Goal: Task Accomplishment & Management: Manage account settings

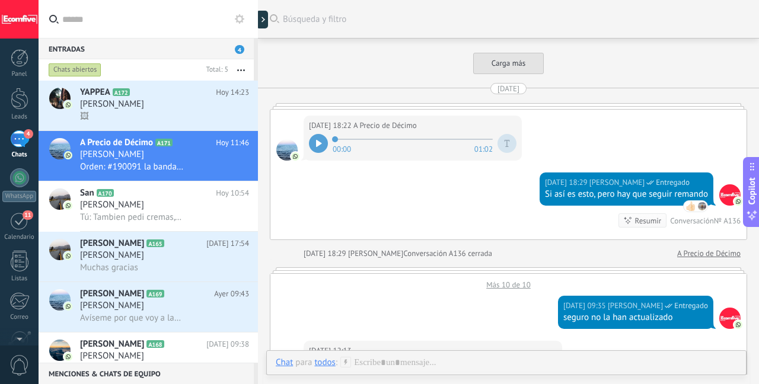
scroll to position [2209, 0]
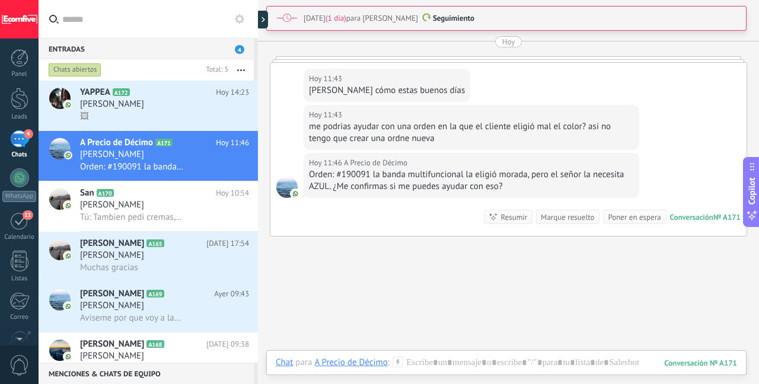
click at [351, 175] on div "Orden: #190091 la banda multifuncional la eligió morada, pero el señor la neces…" at bounding box center [471, 181] width 325 height 24
copy div "190091"
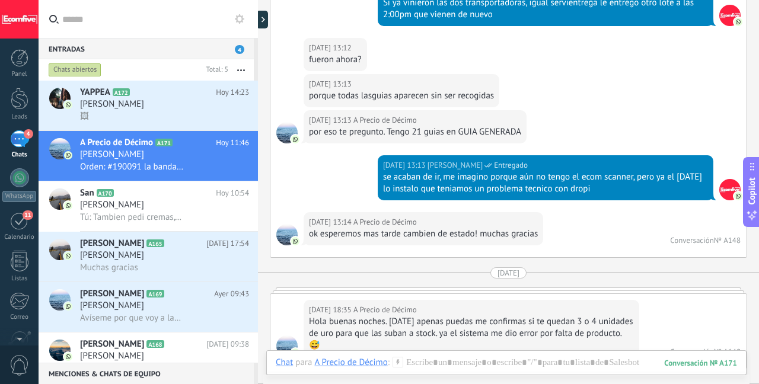
scroll to position [2845, 0]
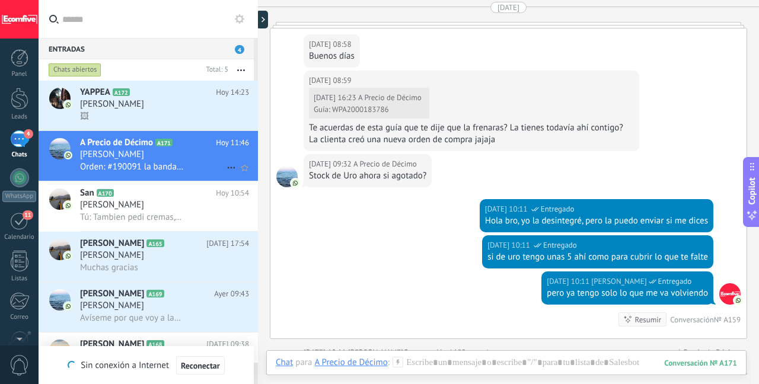
click at [164, 160] on div "[PERSON_NAME]" at bounding box center [164, 155] width 169 height 12
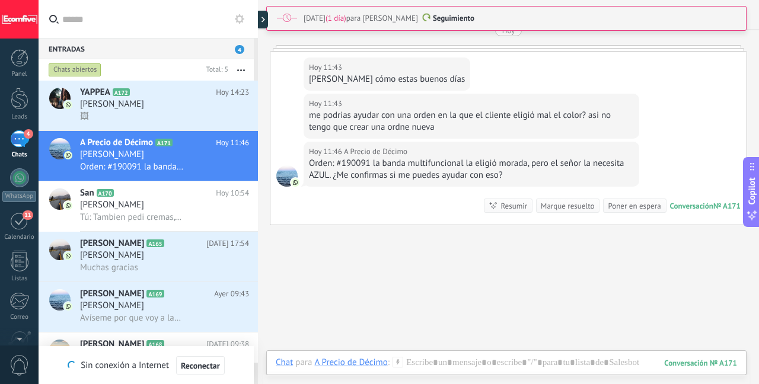
scroll to position [3889, 0]
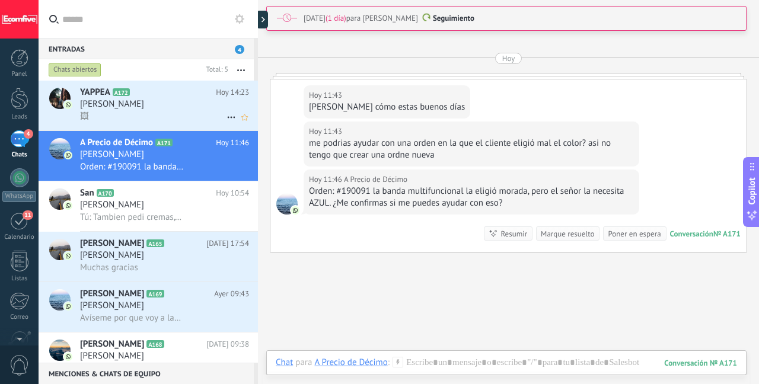
click at [122, 99] on span "[PERSON_NAME]" at bounding box center [112, 104] width 64 height 12
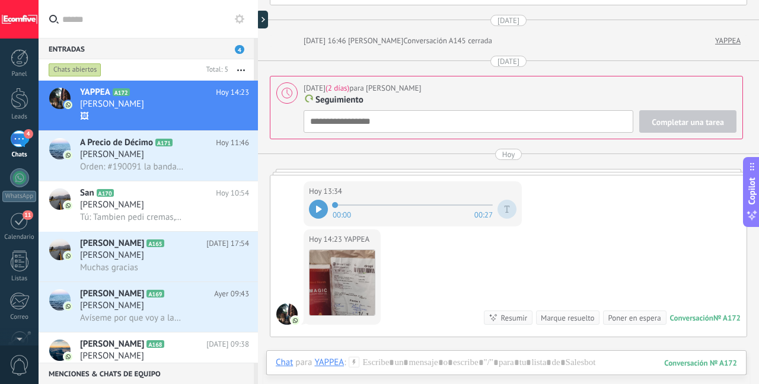
scroll to position [1912, 0]
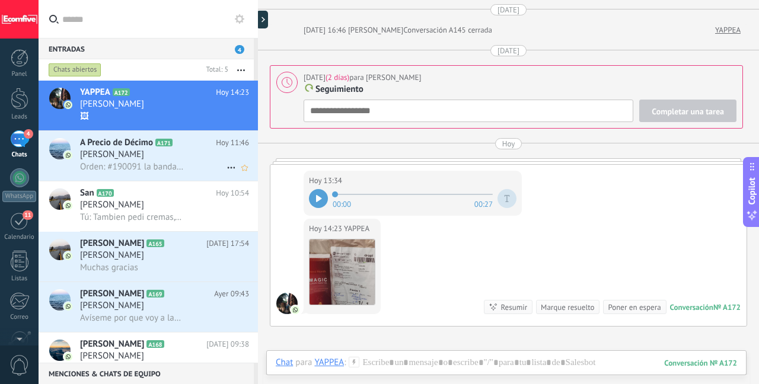
click at [193, 161] on div "[PERSON_NAME]" at bounding box center [164, 155] width 169 height 12
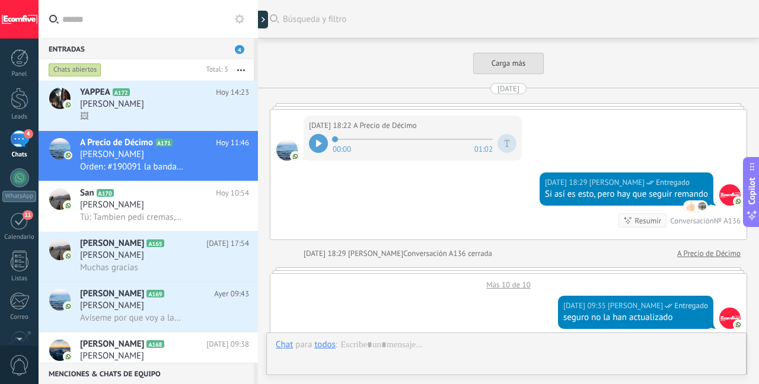
scroll to position [2266, 0]
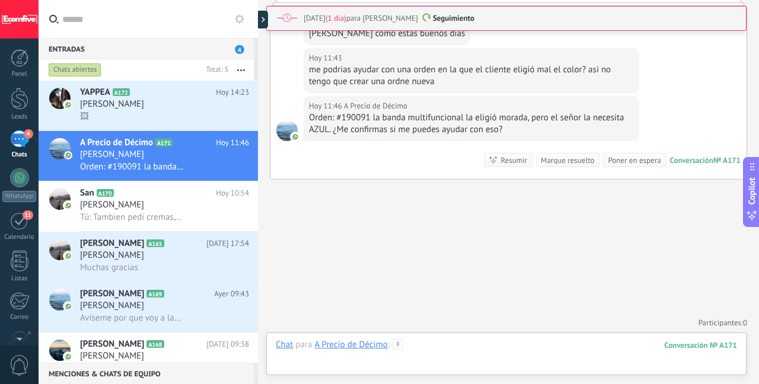
click at [544, 354] on div at bounding box center [506, 357] width 461 height 36
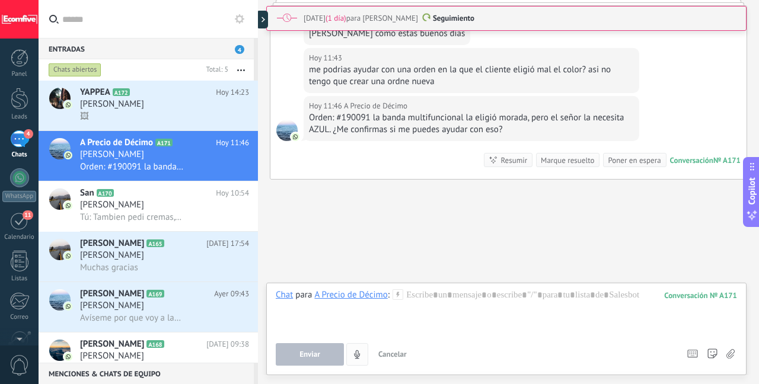
click at [363, 356] on button "4" at bounding box center [357, 354] width 22 height 23
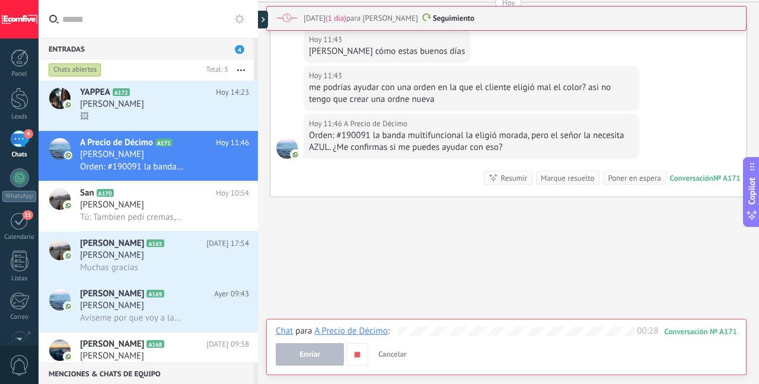
scroll to position [2249, 0]
click at [306, 358] on span "Enviar" at bounding box center [310, 355] width 21 height 8
click at [311, 351] on span "Enviar" at bounding box center [310, 355] width 21 height 8
click at [312, 355] on span "Enviar" at bounding box center [310, 355] width 21 height 8
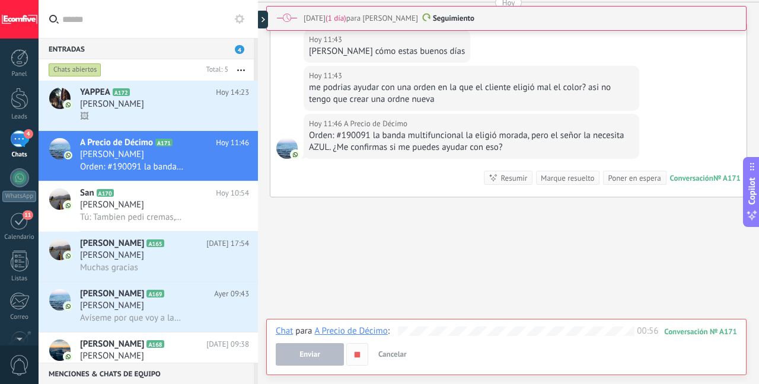
click at [360, 356] on icon "button" at bounding box center [357, 355] width 10 height 10
click at [297, 364] on button "Enviar" at bounding box center [310, 354] width 68 height 23
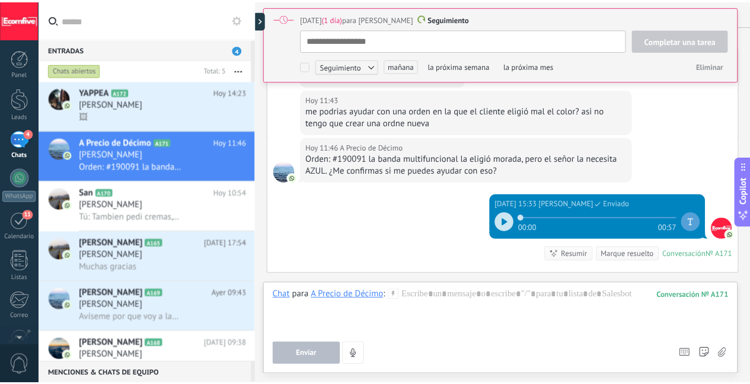
scroll to position [12, 0]
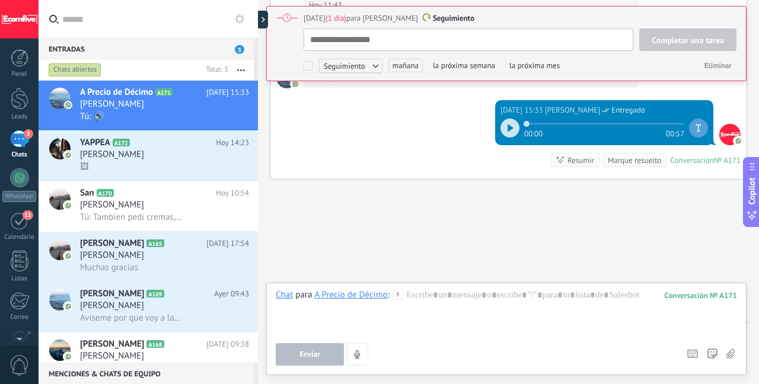
click at [20, 115] on div "Leads" at bounding box center [19, 117] width 34 height 8
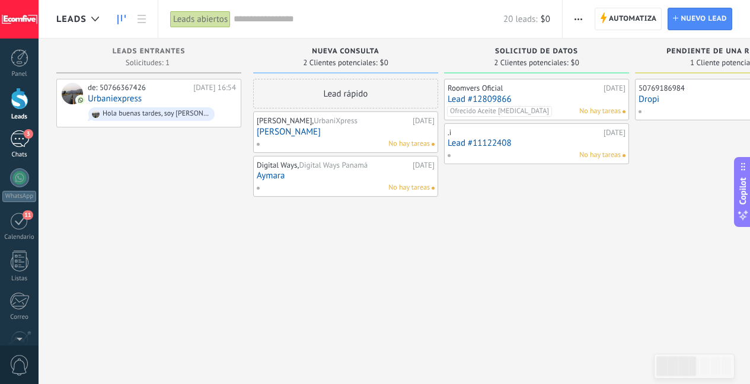
click at [19, 132] on div "3" at bounding box center [19, 138] width 19 height 17
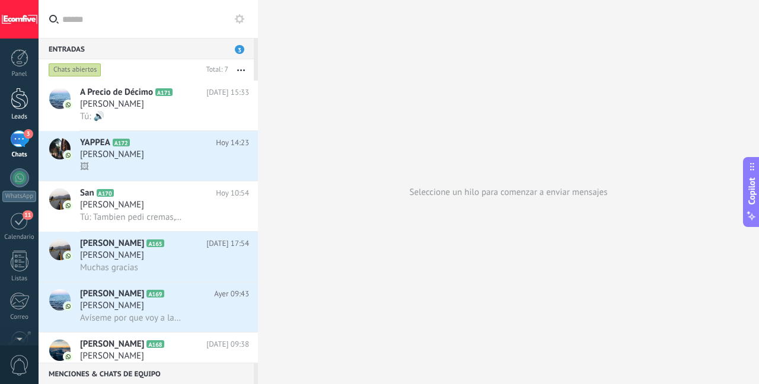
click at [32, 102] on link "Leads" at bounding box center [19, 104] width 39 height 33
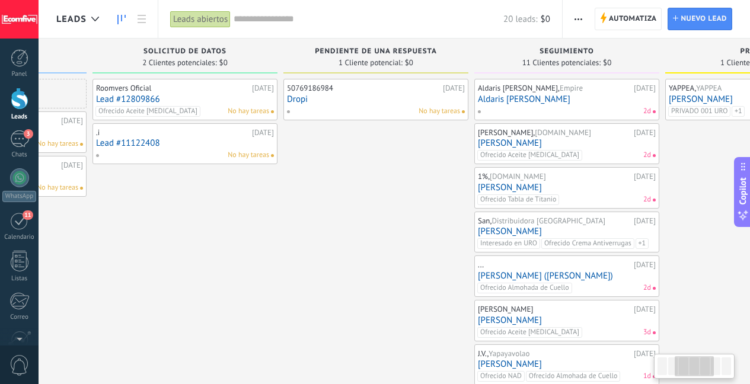
drag, startPoint x: 514, startPoint y: 261, endPoint x: 158, endPoint y: 292, distance: 357.8
click at [157, 292] on div "Roomvers Oficial [DATE] Lead #12809866 Ofrecido Aceite [MEDICAL_DATA] No hay ta…" at bounding box center [185, 330] width 185 height 502
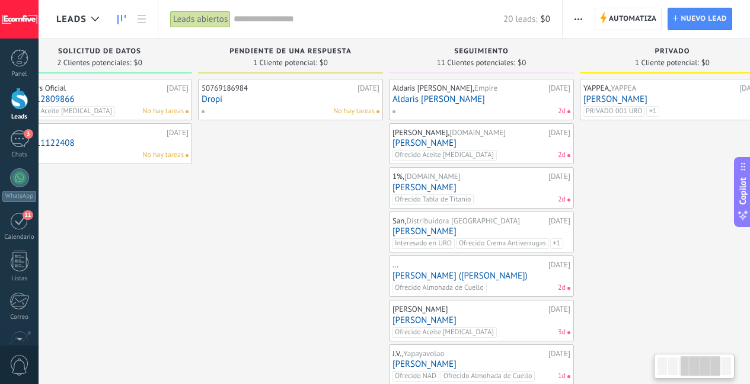
scroll to position [0, 450]
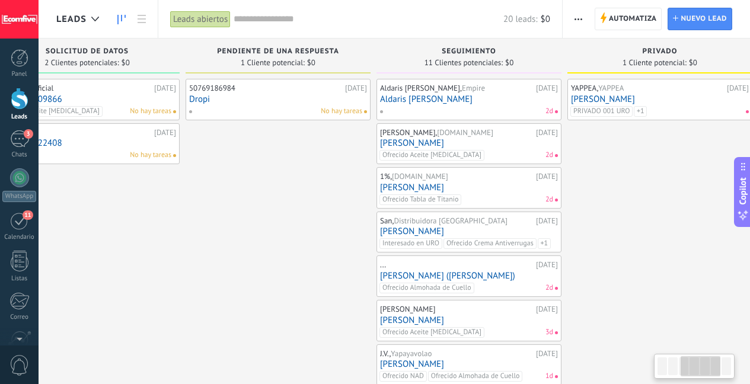
drag, startPoint x: 416, startPoint y: 245, endPoint x: 323, endPoint y: 252, distance: 92.8
click at [323, 251] on div "50769186984 [DATE] Dropi No hay tareas" at bounding box center [278, 330] width 185 height 502
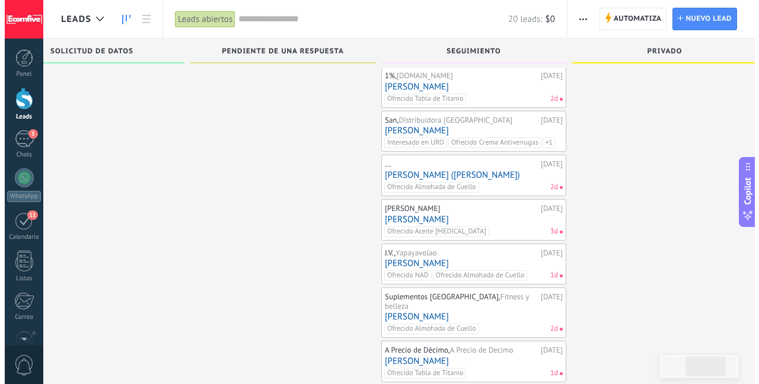
scroll to position [145, 0]
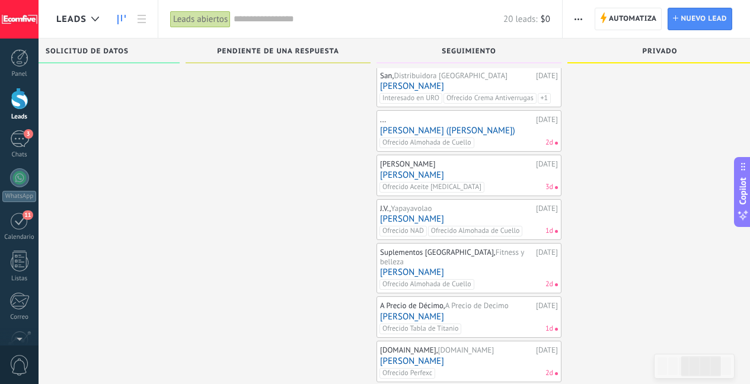
click at [471, 170] on link "[PERSON_NAME]" at bounding box center [469, 175] width 178 height 10
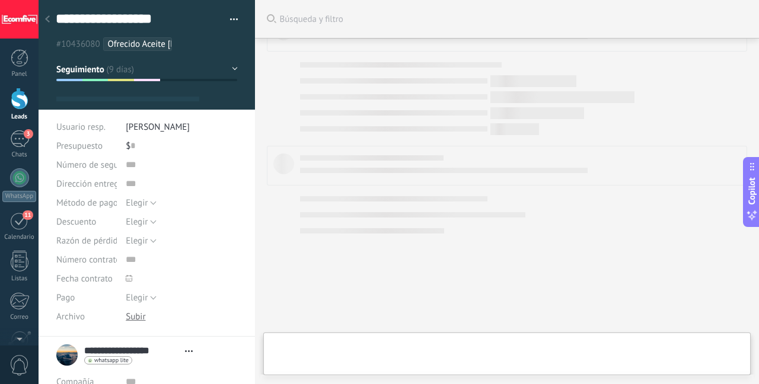
type textarea "**********"
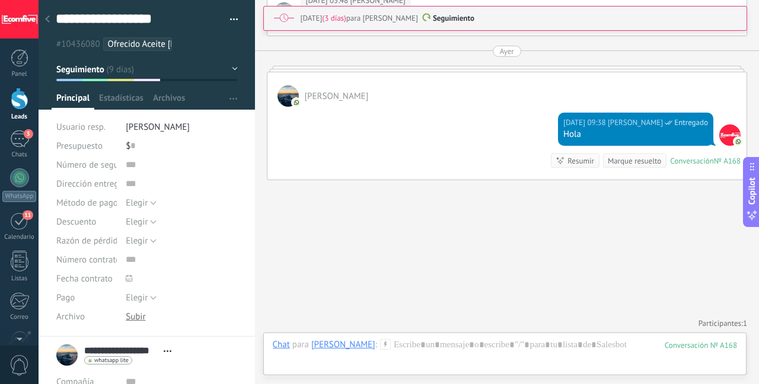
click at [49, 21] on icon at bounding box center [47, 18] width 5 height 7
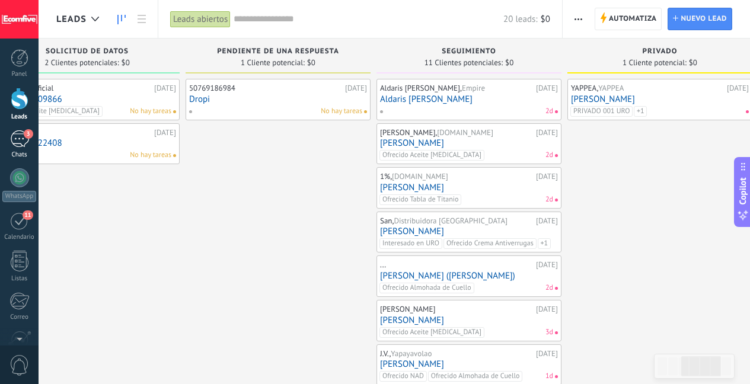
click at [26, 135] on span "3" at bounding box center [28, 133] width 9 height 9
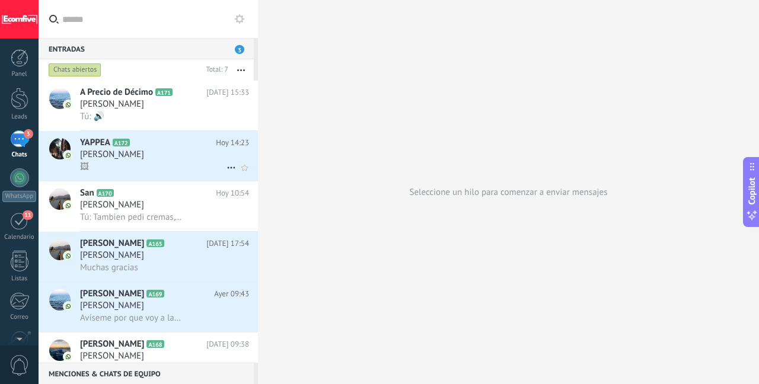
click at [144, 151] on span "[PERSON_NAME]" at bounding box center [112, 155] width 64 height 12
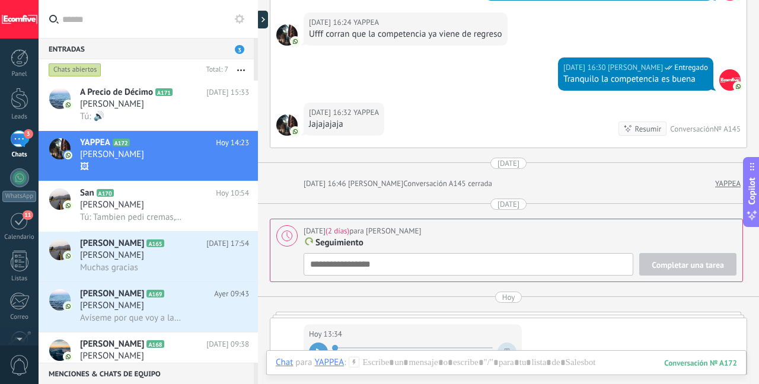
scroll to position [1944, 0]
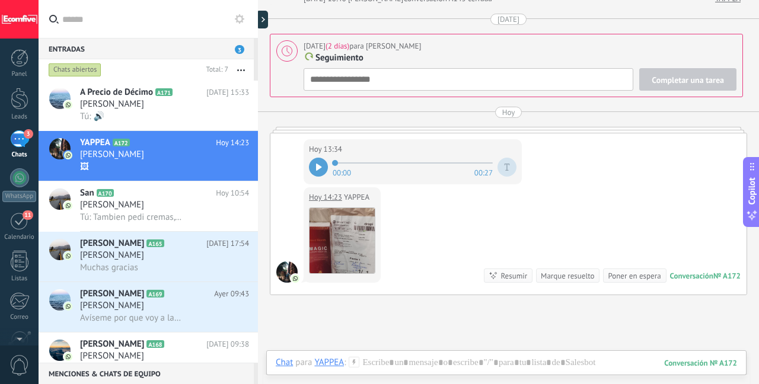
click at [315, 158] on div at bounding box center [318, 167] width 19 height 19
click at [356, 227] on img at bounding box center [342, 240] width 65 height 65
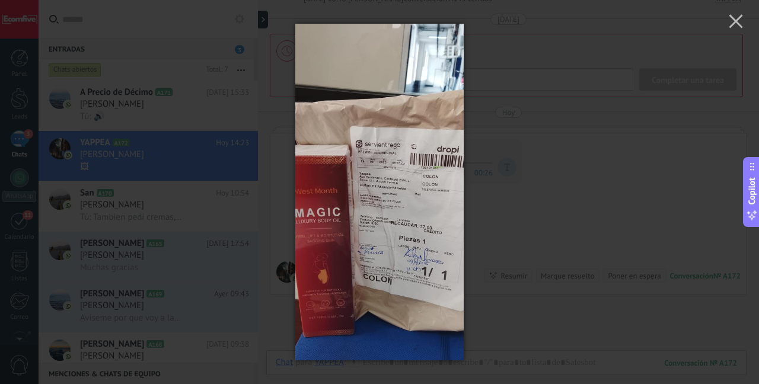
click at [372, 202] on img at bounding box center [379, 192] width 168 height 384
click at [744, 20] on button "button" at bounding box center [736, 23] width 46 height 46
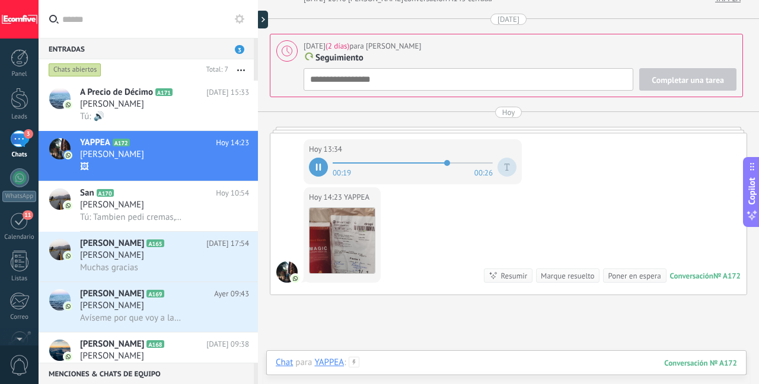
click at [398, 357] on div at bounding box center [506, 375] width 461 height 36
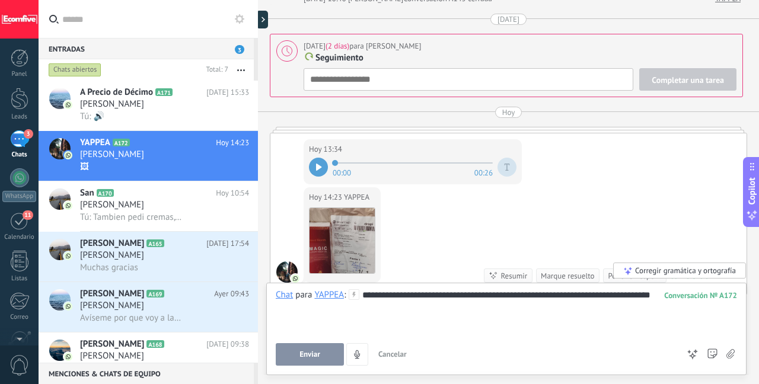
click at [304, 352] on span "Enviar" at bounding box center [310, 355] width 21 height 8
type textarea "**********"
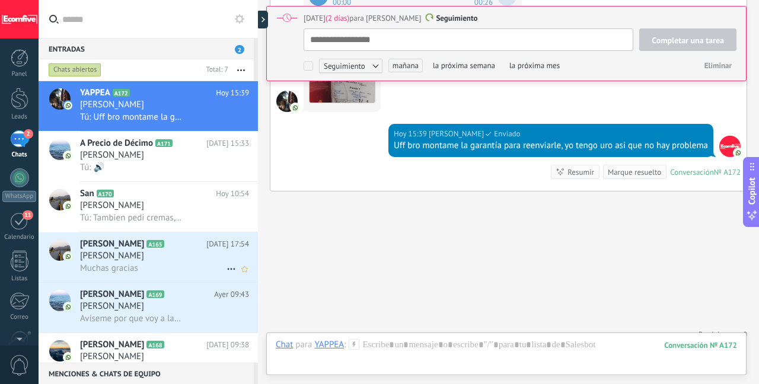
scroll to position [75, 0]
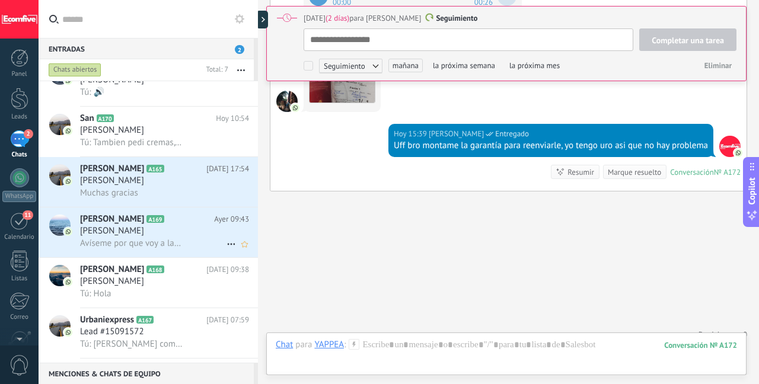
click at [184, 249] on h3 "Avíseme por que voy a lanzar una campaña fuerte" at bounding box center [135, 244] width 110 height 12
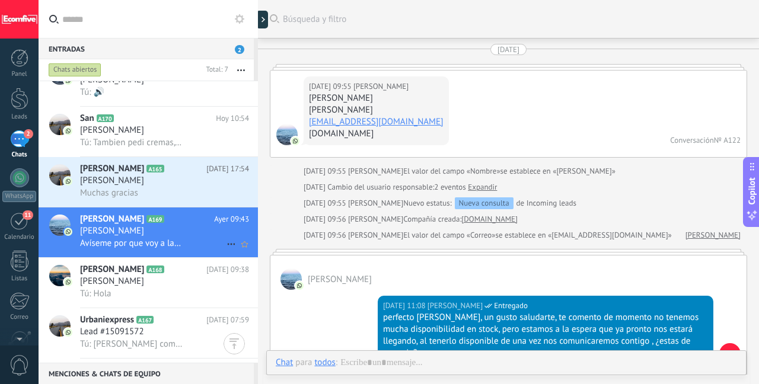
scroll to position [2396, 0]
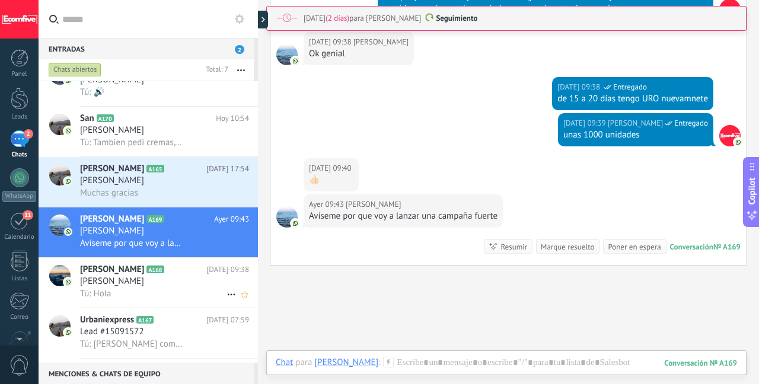
click at [170, 284] on div "[PERSON_NAME]" at bounding box center [164, 282] width 169 height 12
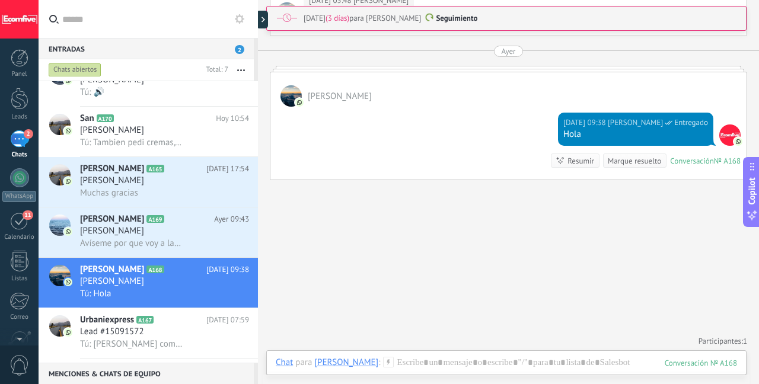
scroll to position [1462, 0]
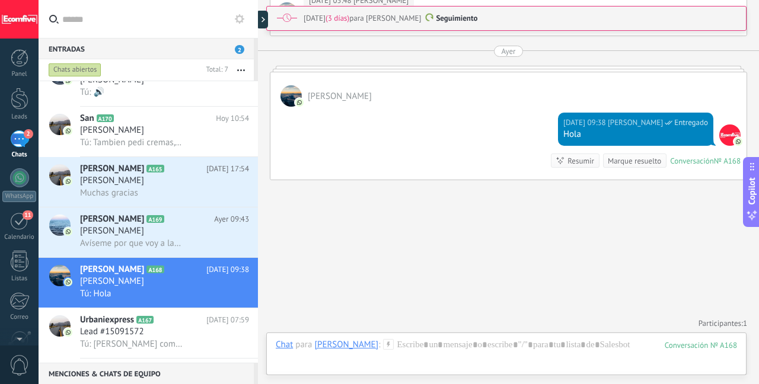
click at [625, 164] on div "Marque resuelto" at bounding box center [634, 161] width 63 height 14
click at [625, 161] on div "Marque resuelto" at bounding box center [634, 160] width 53 height 11
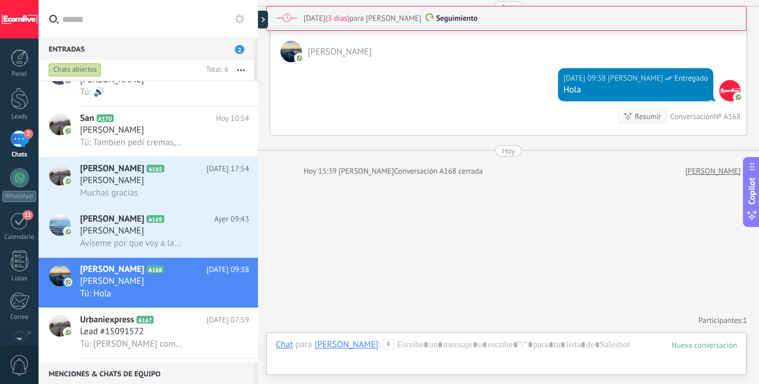
scroll to position [24, 0]
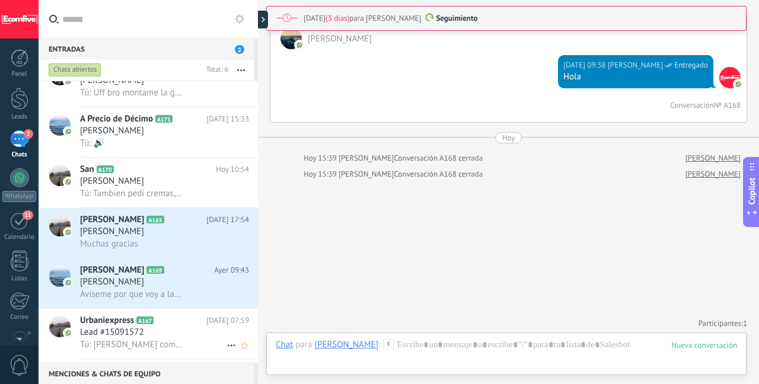
click at [158, 338] on div "Lead #15091572" at bounding box center [164, 333] width 169 height 12
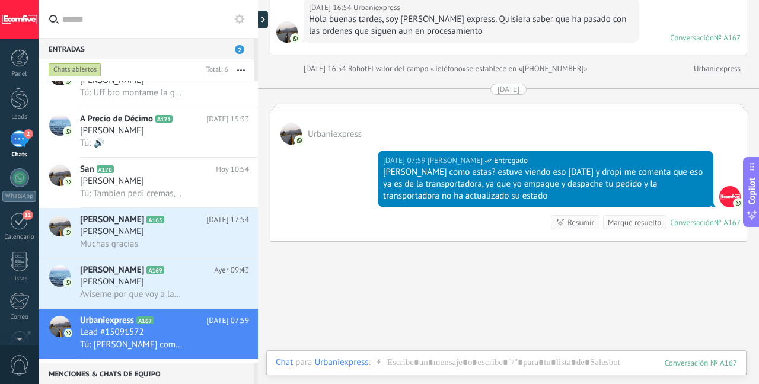
scroll to position [69, 0]
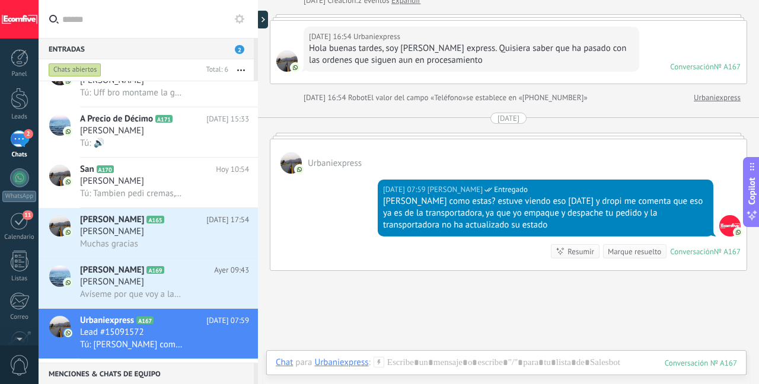
click at [615, 253] on div "Marque resuelto" at bounding box center [634, 251] width 53 height 11
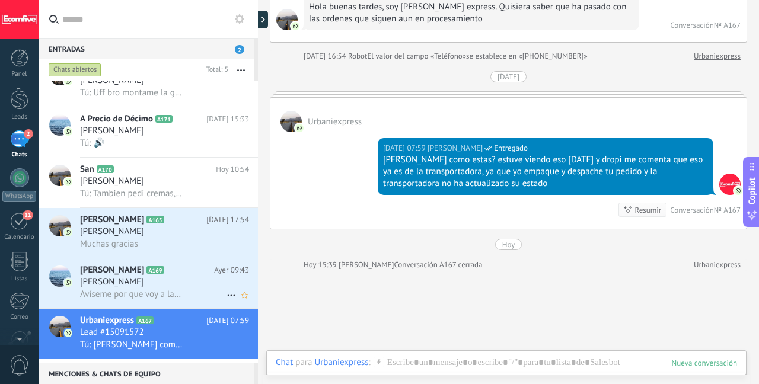
scroll to position [0, 0]
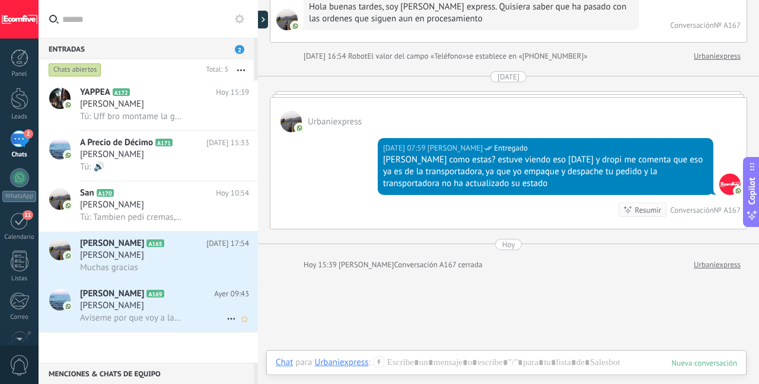
click at [149, 312] on div "[PERSON_NAME]" at bounding box center [164, 306] width 169 height 12
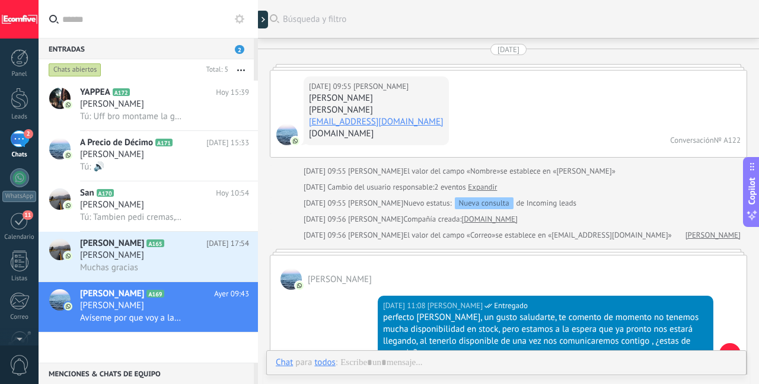
scroll to position [2396, 0]
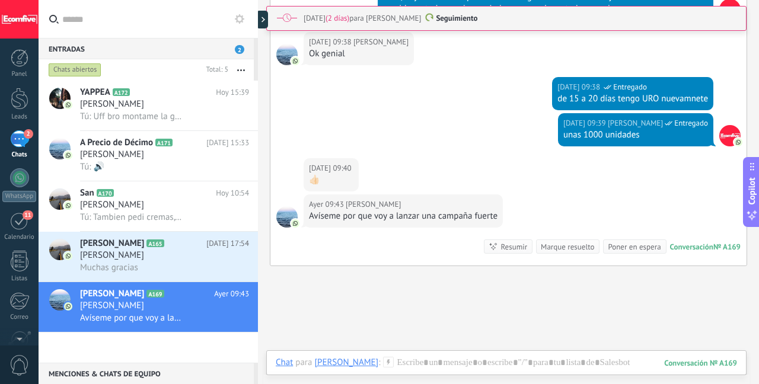
click at [576, 241] on div "Marque resuelto" at bounding box center [567, 246] width 53 height 11
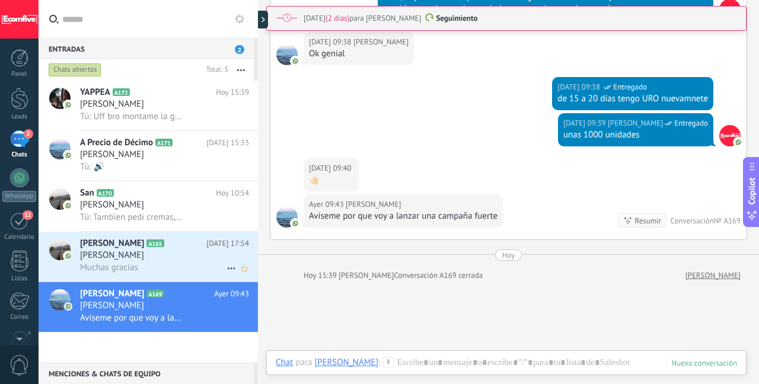
scroll to position [2438, 0]
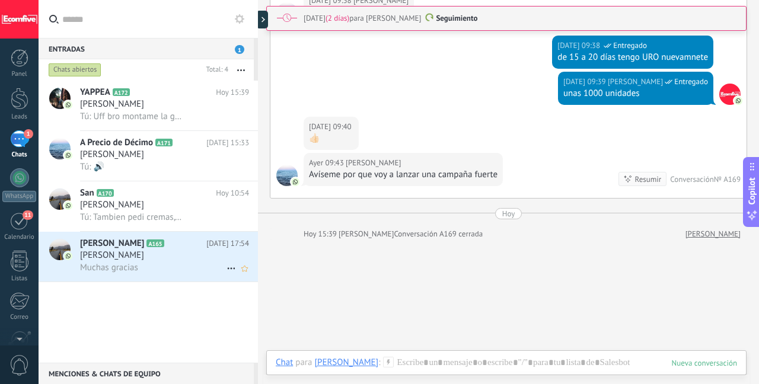
click at [154, 268] on div "Muchas gracias" at bounding box center [164, 268] width 169 height 12
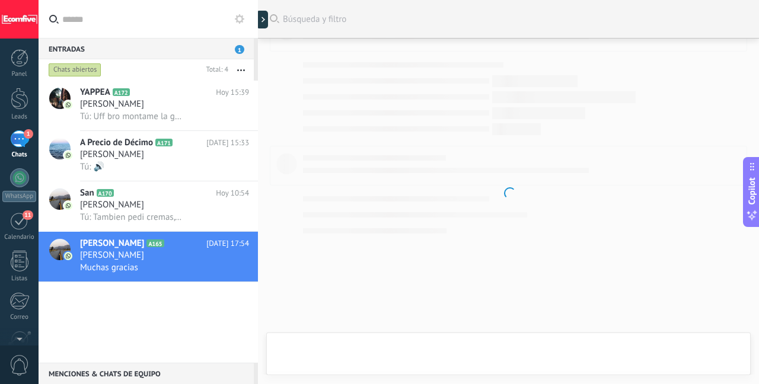
scroll to position [2536, 0]
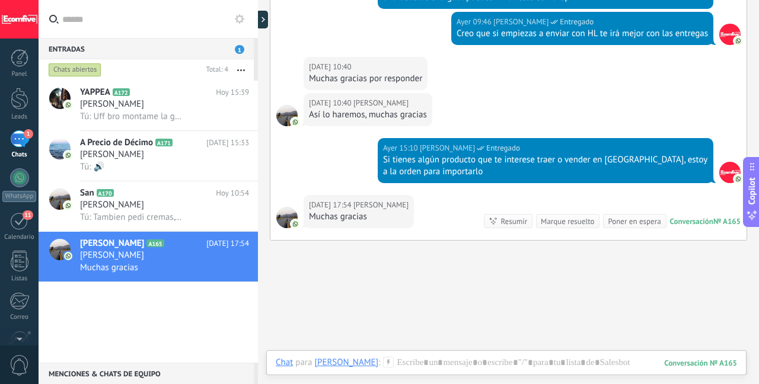
click at [571, 216] on div "Marque resuelto" at bounding box center [567, 221] width 53 height 11
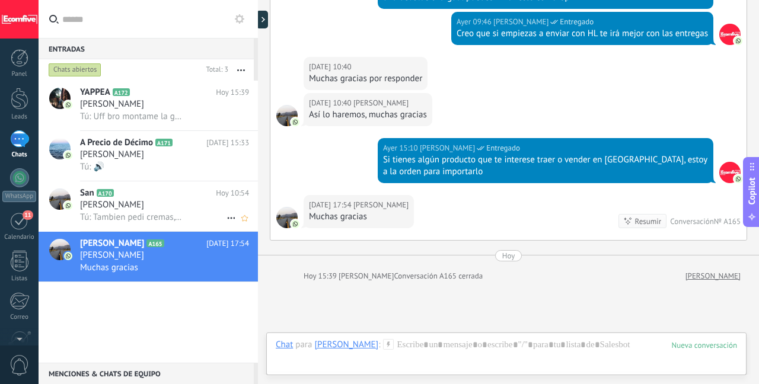
scroll to position [2577, 0]
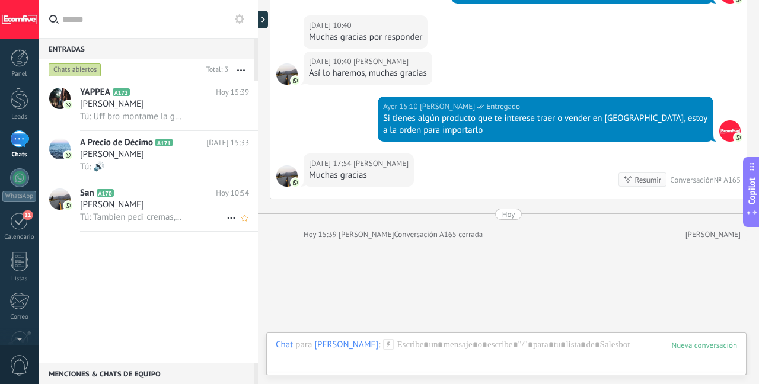
click at [192, 209] on div "[PERSON_NAME]" at bounding box center [164, 205] width 169 height 12
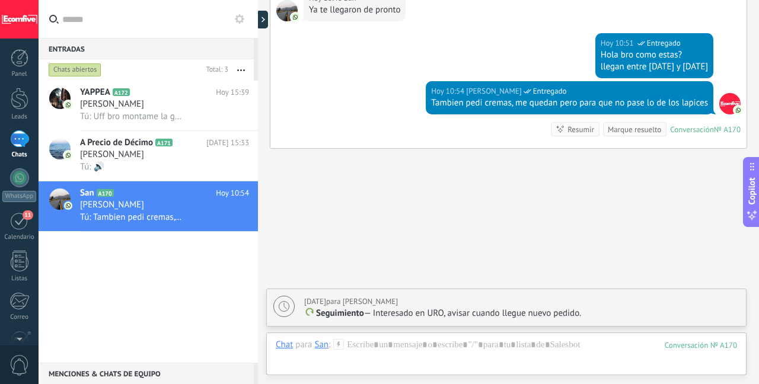
scroll to position [2569, 0]
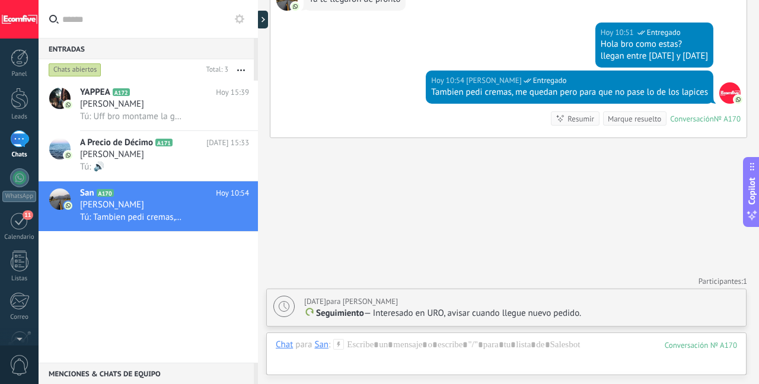
click at [615, 118] on div "Marque resuelto" at bounding box center [634, 118] width 53 height 11
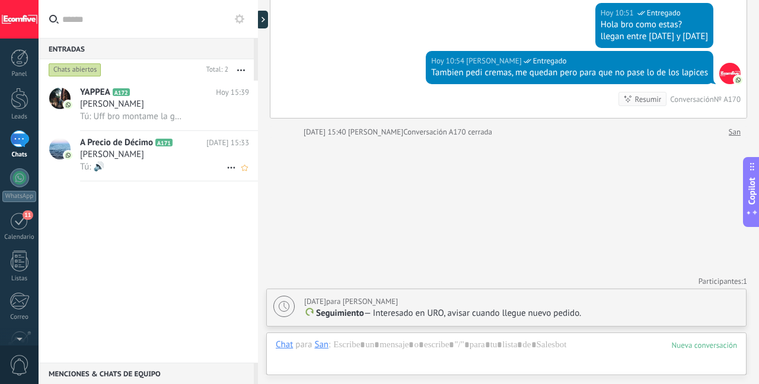
click at [168, 167] on div "Tú: 🔊" at bounding box center [164, 167] width 169 height 12
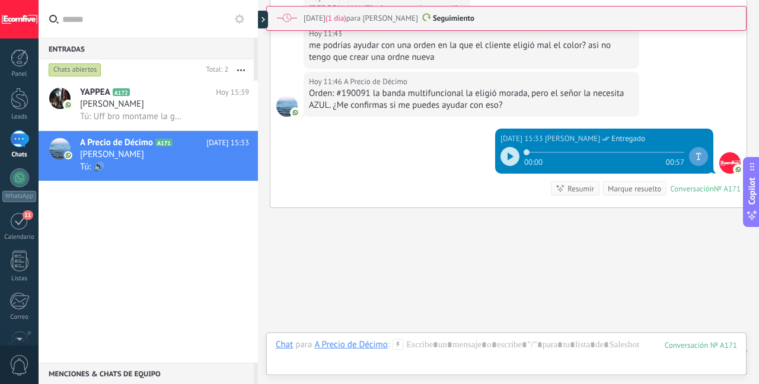
scroll to position [2174, 0]
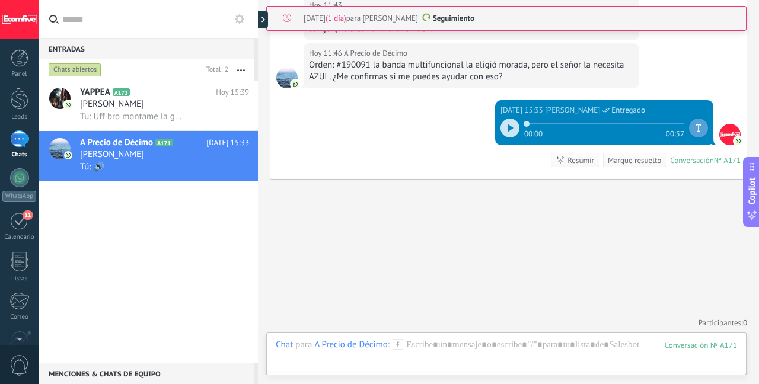
click at [632, 160] on div "Marque resuelto" at bounding box center [634, 160] width 53 height 11
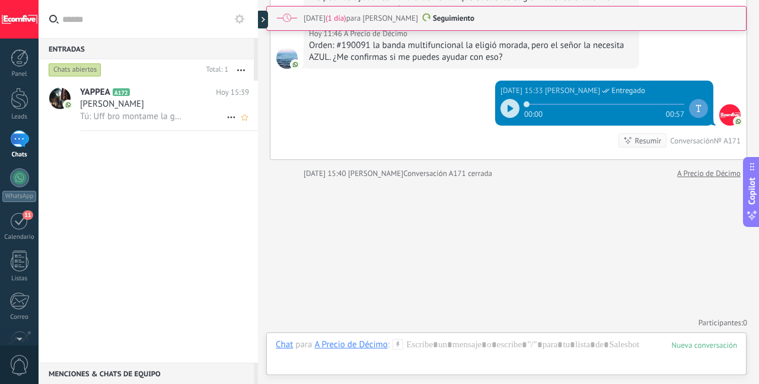
click at [180, 103] on div "[PERSON_NAME]" at bounding box center [164, 104] width 169 height 12
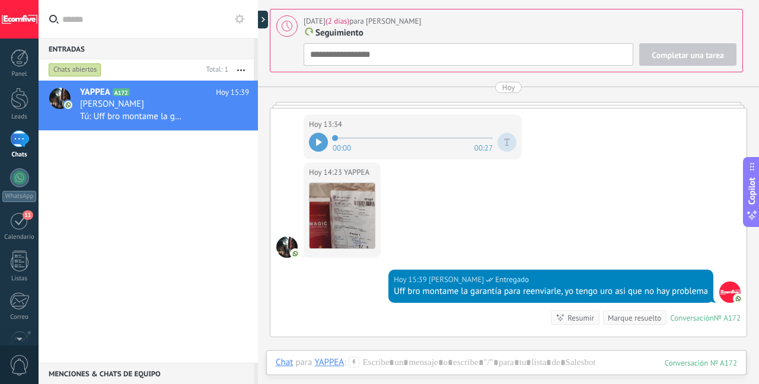
scroll to position [2068, 0]
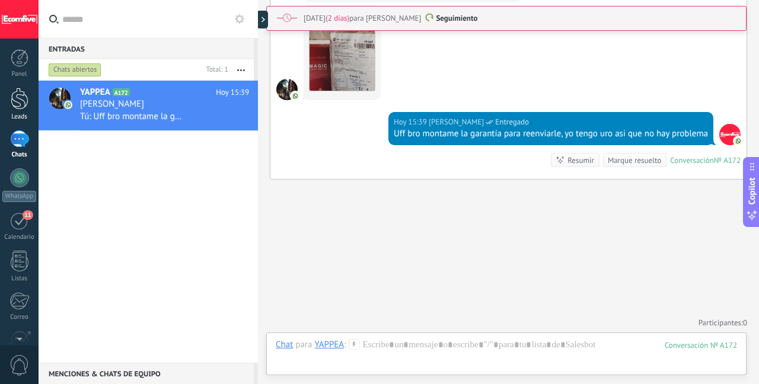
click at [28, 110] on link "Leads" at bounding box center [19, 104] width 39 height 33
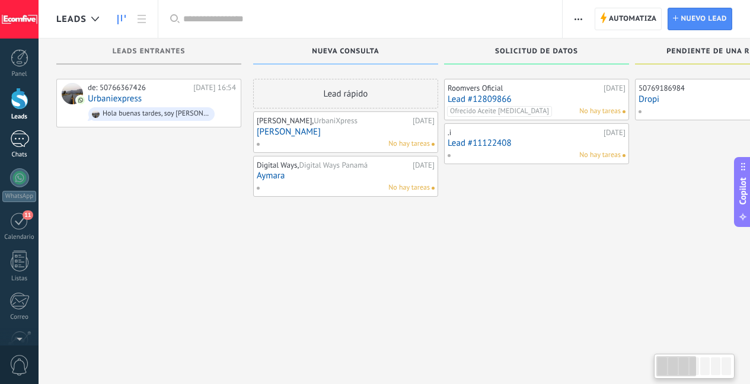
click at [20, 135] on div "1" at bounding box center [19, 138] width 19 height 17
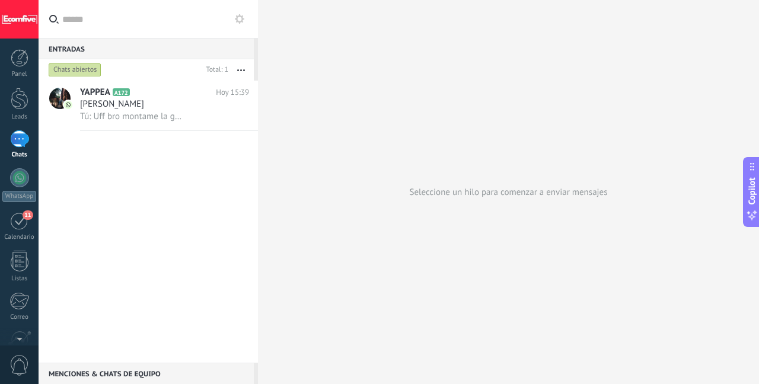
click at [17, 150] on link "1 Chats" at bounding box center [19, 144] width 39 height 28
click at [15, 141] on div "1" at bounding box center [19, 138] width 19 height 17
